Goal: Transaction & Acquisition: Purchase product/service

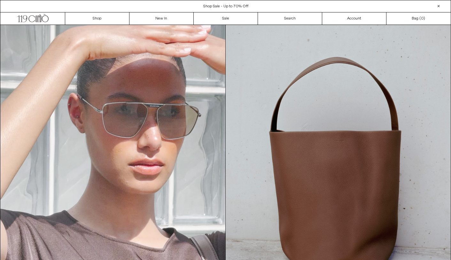
click at [96, 21] on div "Close dialog JOIN OUR MAILING LIST Subscribe to receive 10% off your first purc…" at bounding box center [225, 130] width 451 height 260
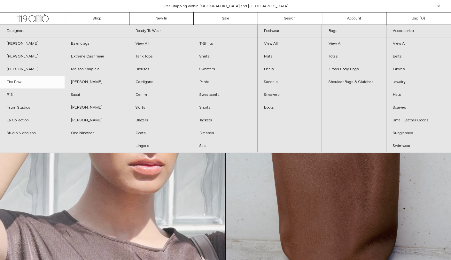
click at [19, 79] on link "The Row" at bounding box center [32, 82] width 64 height 13
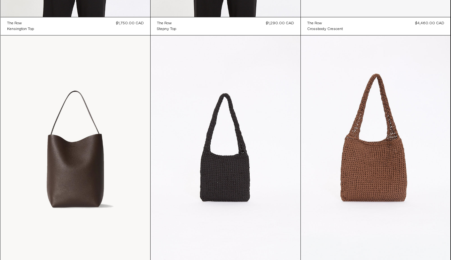
scroll to position [745, 0]
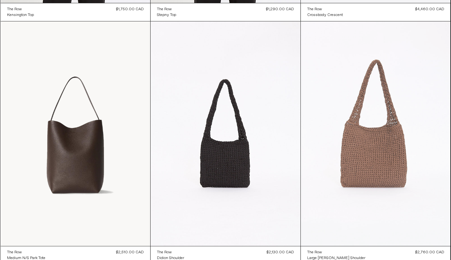
click at [383, 168] on at bounding box center [376, 133] width 150 height 225
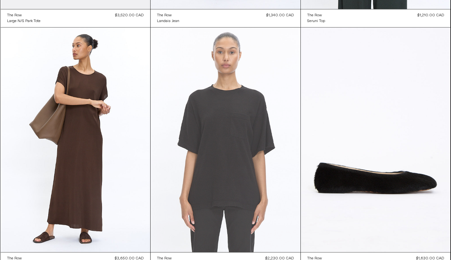
scroll to position [1760, 0]
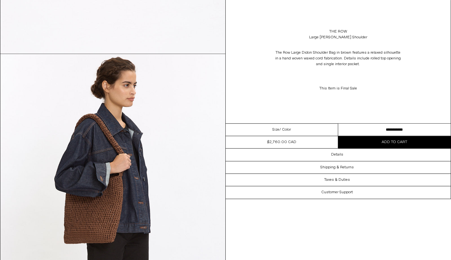
scroll to position [905, 0]
